Goal: Information Seeking & Learning: Learn about a topic

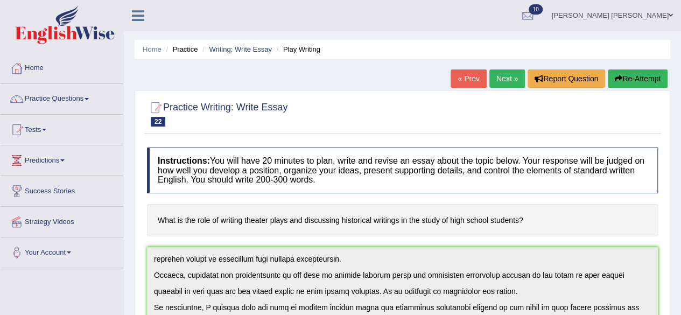
click at [499, 76] on link "Next »" at bounding box center [507, 78] width 36 height 18
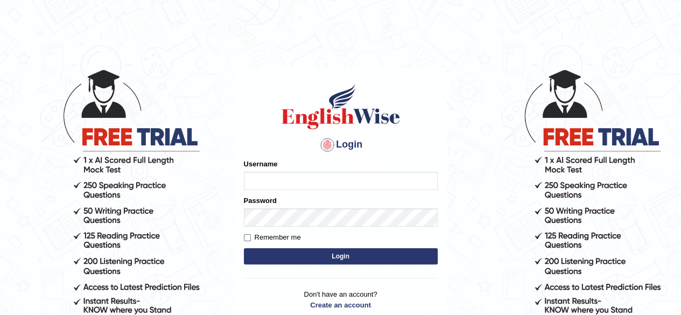
type input "Shamim"
click at [308, 252] on button "Login" at bounding box center [341, 256] width 194 height 16
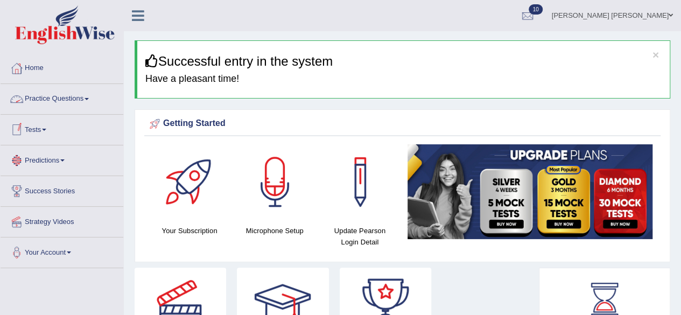
click at [88, 98] on link "Practice Questions" at bounding box center [62, 97] width 123 height 27
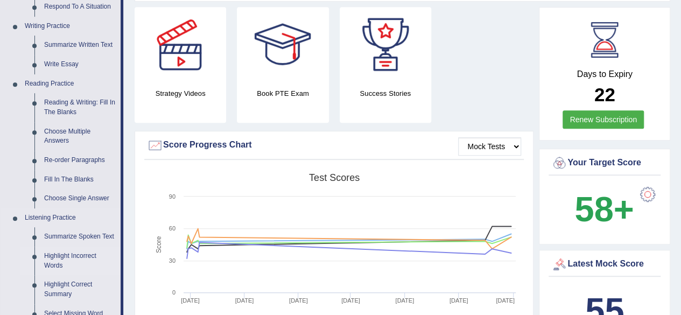
scroll to position [323, 0]
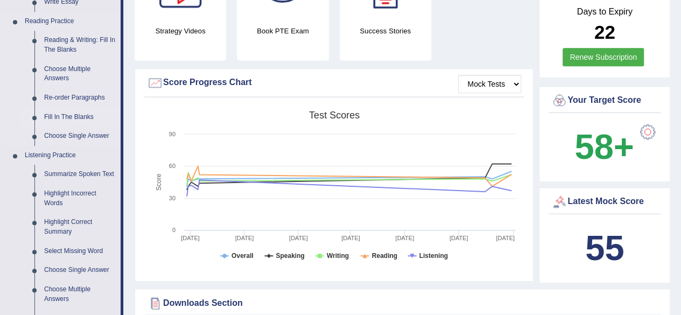
click at [70, 117] on link "Fill In The Blanks" at bounding box center [79, 117] width 81 height 19
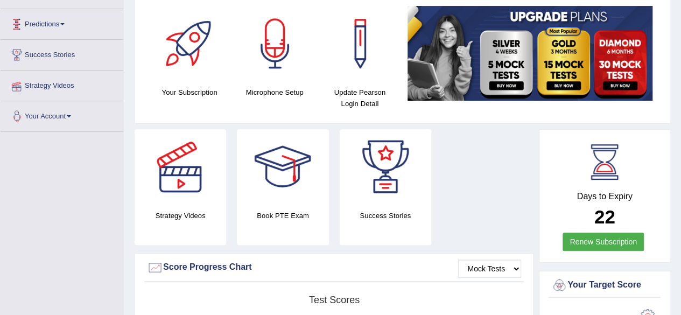
scroll to position [147, 0]
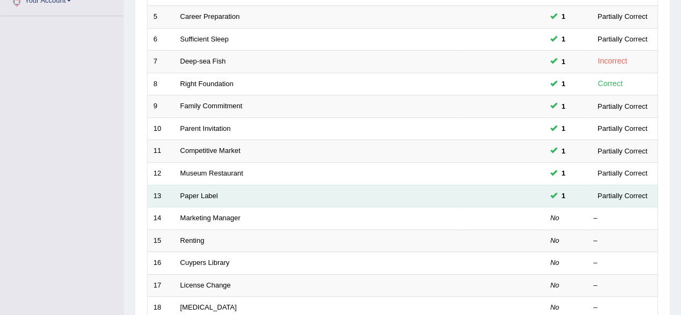
scroll to position [269, 0]
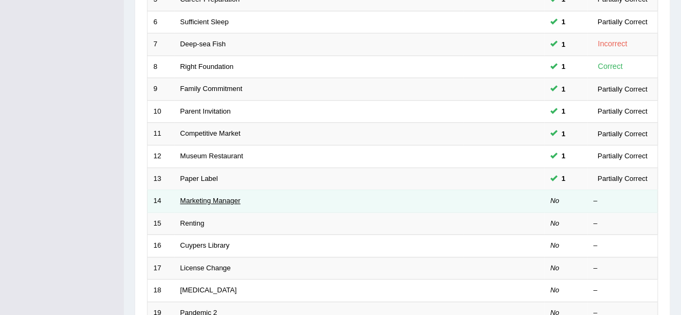
click at [213, 196] on link "Marketing Manager" at bounding box center [210, 200] width 60 height 8
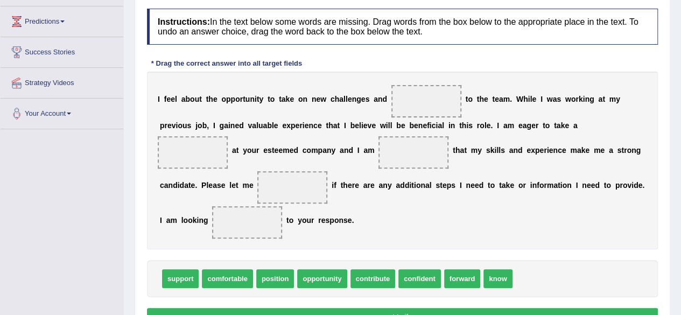
scroll to position [161, 0]
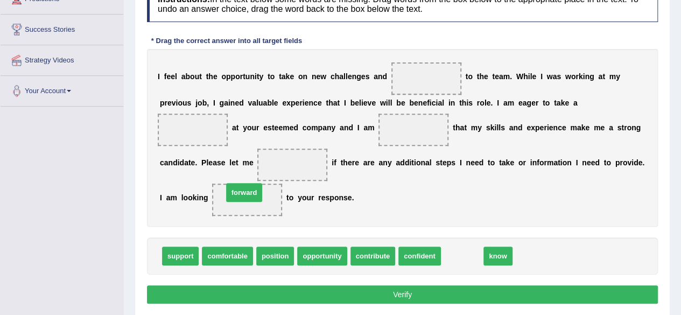
drag, startPoint x: 455, startPoint y: 253, endPoint x: 237, endPoint y: 190, distance: 227.5
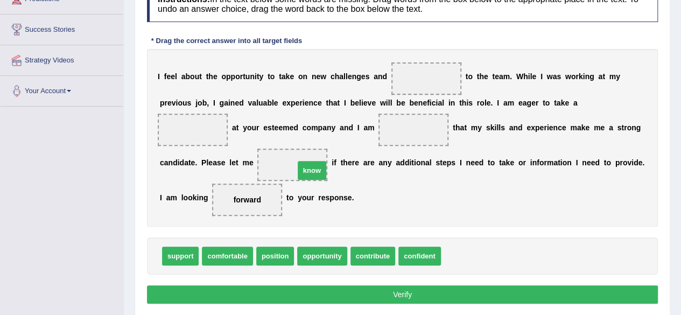
drag, startPoint x: 457, startPoint y: 256, endPoint x: 311, endPoint y: 171, distance: 169.6
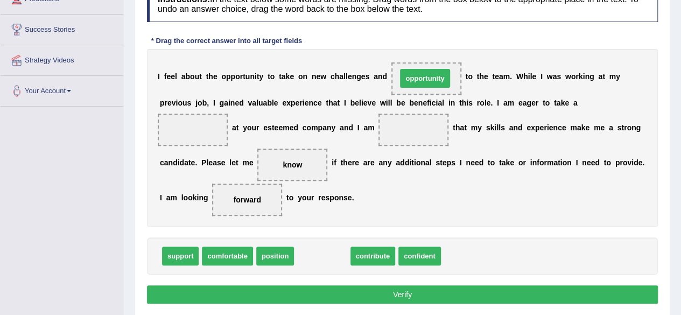
drag, startPoint x: 334, startPoint y: 252, endPoint x: 436, endPoint y: 75, distance: 205.2
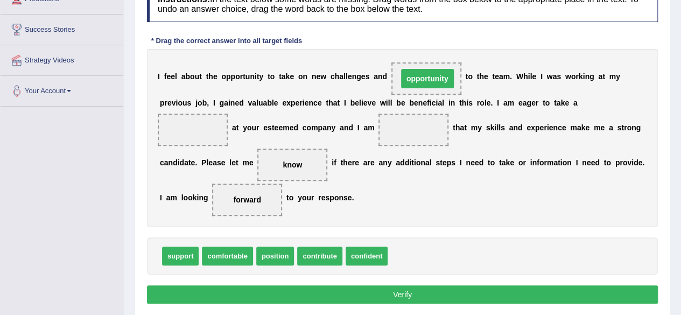
click at [436, 75] on span "opportunity" at bounding box center [427, 78] width 53 height 19
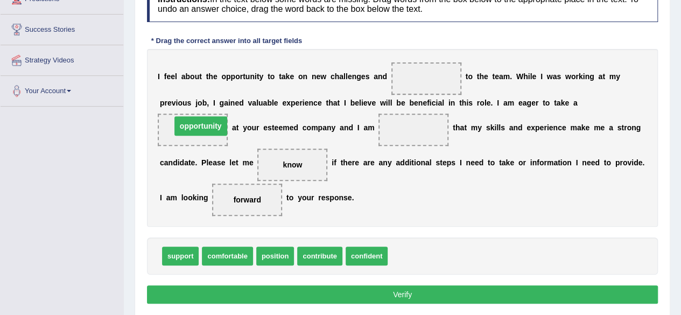
drag, startPoint x: 411, startPoint y: 79, endPoint x: 185, endPoint y: 124, distance: 230.4
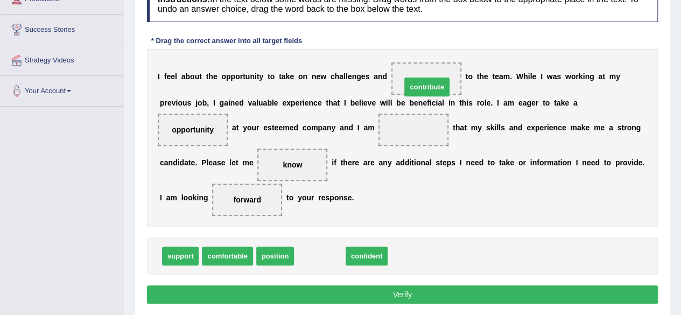
drag, startPoint x: 315, startPoint y: 255, endPoint x: 422, endPoint y: 86, distance: 200.1
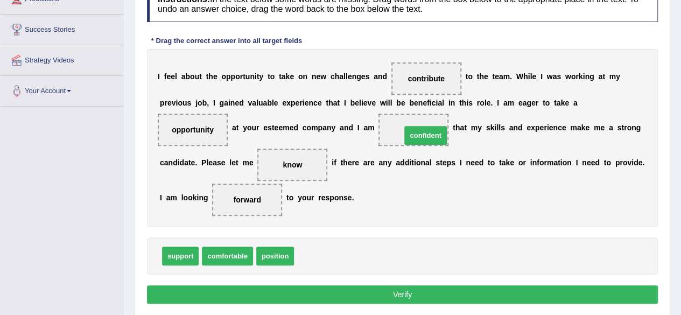
drag, startPoint x: 308, startPoint y: 253, endPoint x: 414, endPoint y: 132, distance: 161.0
click at [244, 291] on button "Verify" at bounding box center [402, 294] width 511 height 18
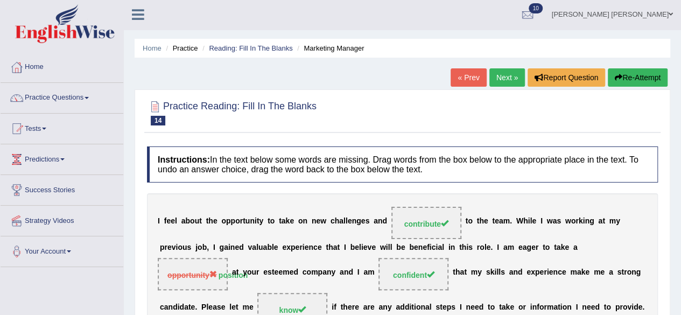
scroll to position [0, 0]
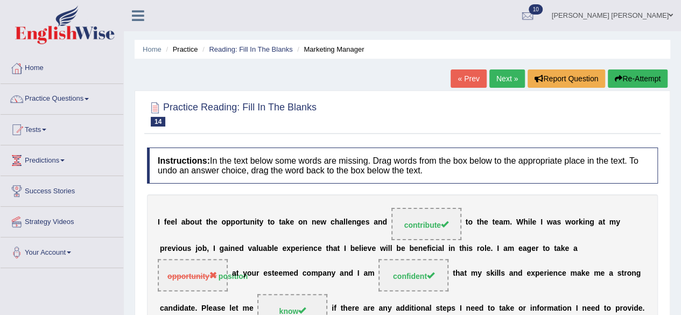
click at [502, 78] on link "Next »" at bounding box center [507, 78] width 36 height 18
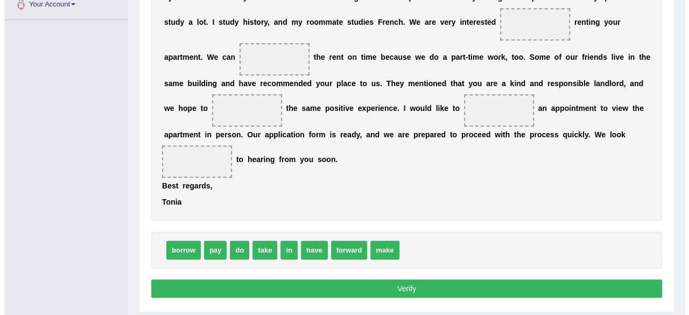
scroll to position [224, 0]
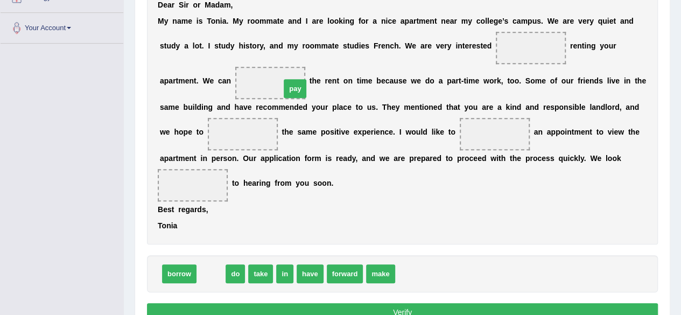
drag, startPoint x: 216, startPoint y: 273, endPoint x: 300, endPoint y: 88, distance: 203.3
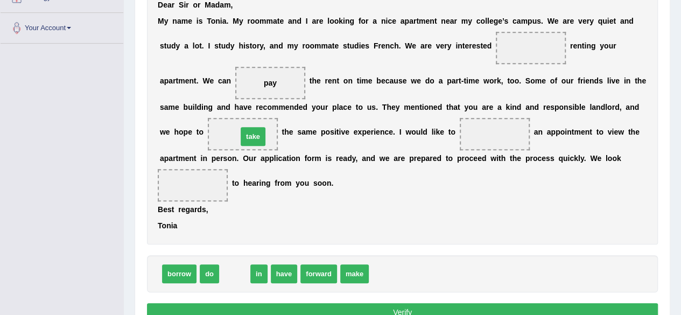
drag, startPoint x: 236, startPoint y: 271, endPoint x: 254, endPoint y: 134, distance: 138.4
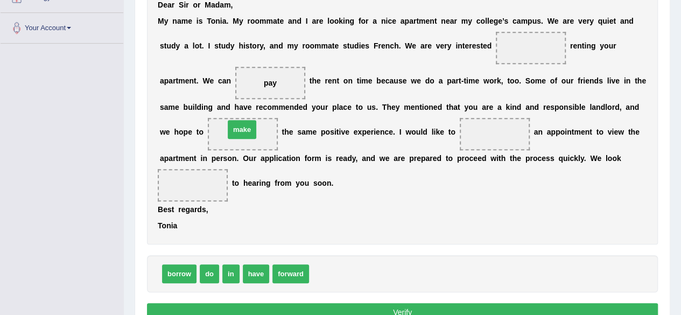
drag, startPoint x: 332, startPoint y: 274, endPoint x: 247, endPoint y: 130, distance: 167.2
drag, startPoint x: 330, startPoint y: 269, endPoint x: 543, endPoint y: 48, distance: 306.0
drag, startPoint x: 531, startPoint y: 49, endPoint x: 508, endPoint y: 134, distance: 88.0
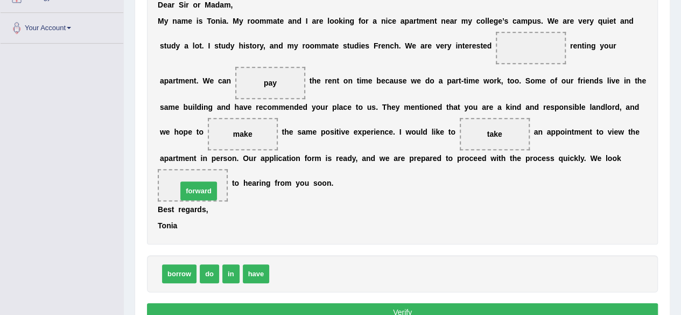
drag, startPoint x: 297, startPoint y: 274, endPoint x: 205, endPoint y: 192, distance: 123.9
drag, startPoint x: 500, startPoint y: 133, endPoint x: 549, endPoint y: 49, distance: 97.9
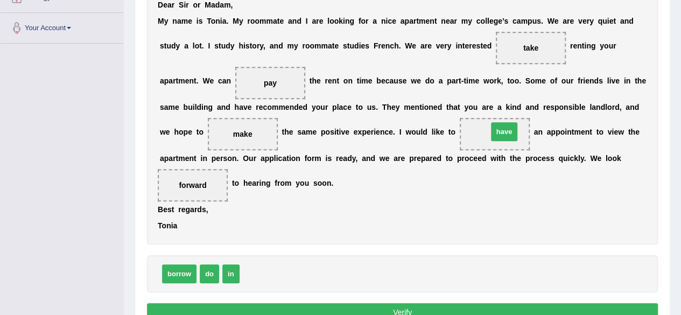
drag, startPoint x: 258, startPoint y: 272, endPoint x: 506, endPoint y: 130, distance: 285.9
click at [461, 306] on button "Verify" at bounding box center [402, 312] width 511 height 18
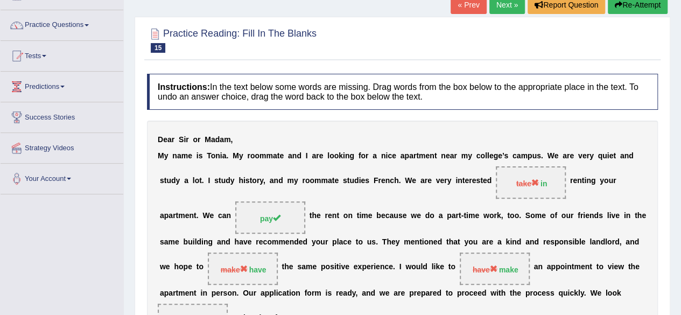
scroll to position [63, 0]
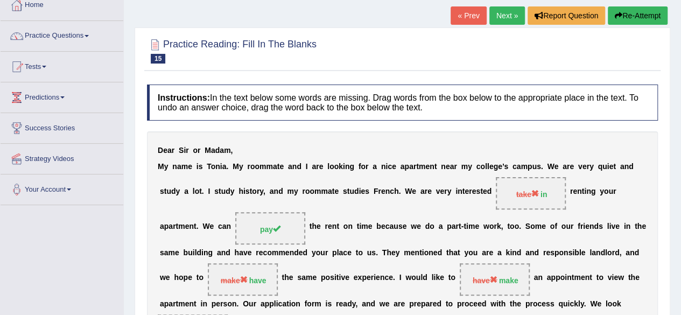
click at [501, 12] on link "Next »" at bounding box center [507, 15] width 36 height 18
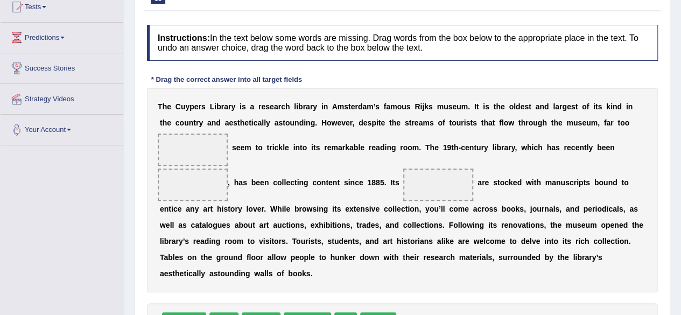
scroll to position [161, 0]
